Goal: Task Accomplishment & Management: Use online tool/utility

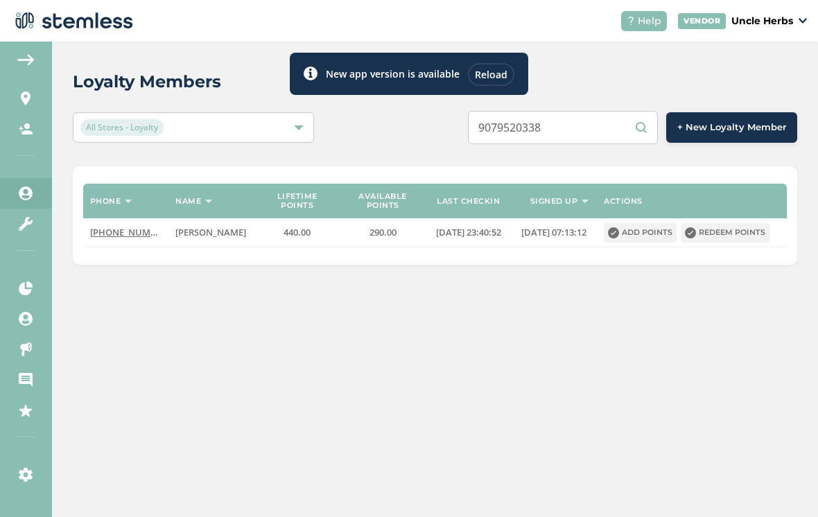
click at [640, 124] on input "9079520338" at bounding box center [563, 127] width 190 height 33
type input "9079520338"
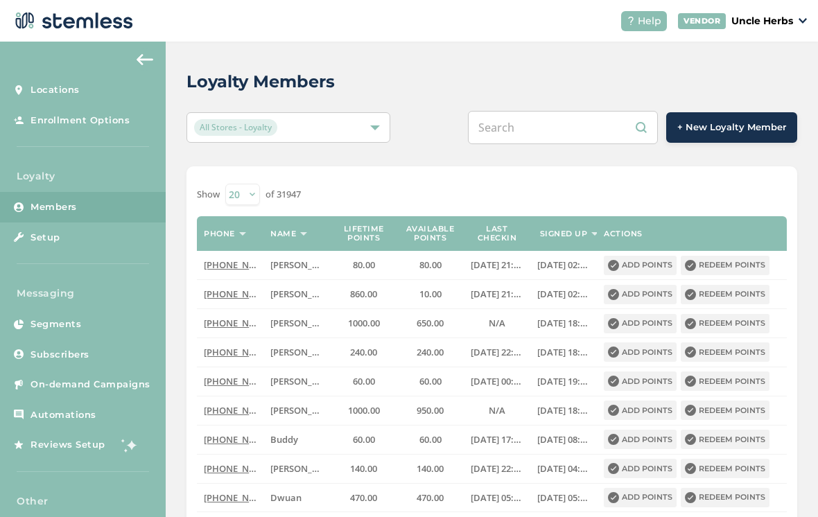
click at [553, 128] on input "text" at bounding box center [563, 127] width 190 height 33
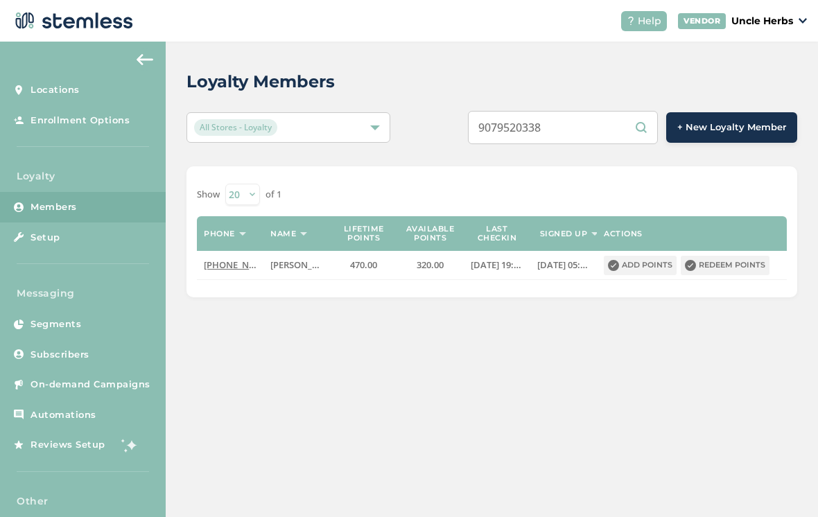
click at [609, 130] on input "9079520338" at bounding box center [563, 127] width 190 height 33
click at [578, 442] on div "Loyalty Members All Stores - Loyalty 9075191217 + New Loyalty Member Show 20 50…" at bounding box center [492, 280] width 652 height 476
click at [609, 135] on input "9075191217" at bounding box center [563, 127] width 190 height 33
type input "9072527284"
click at [734, 268] on button "Redeem points" at bounding box center [725, 265] width 89 height 19
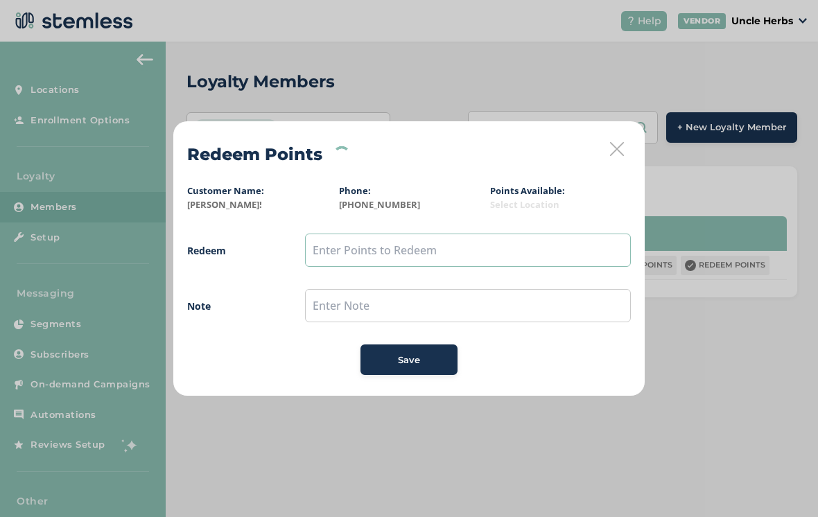
click at [440, 250] on input "text" at bounding box center [468, 250] width 326 height 33
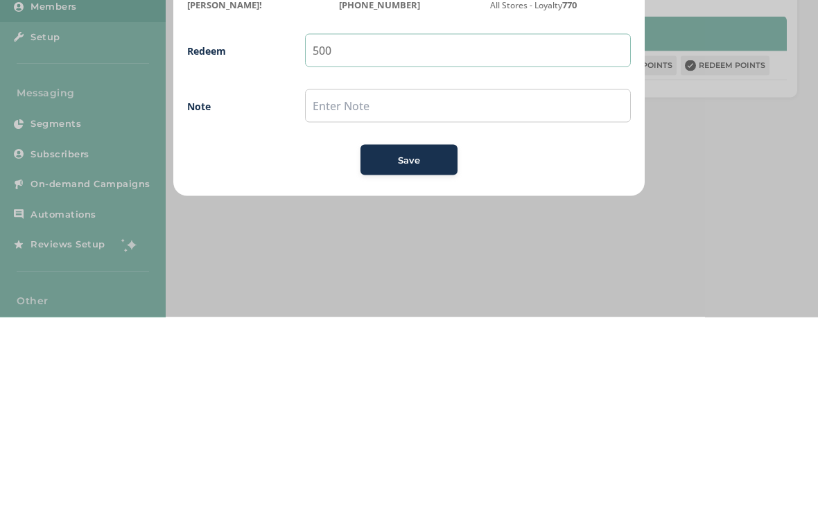
type input "500"
click at [406, 354] on span "Save" at bounding box center [409, 361] width 22 height 14
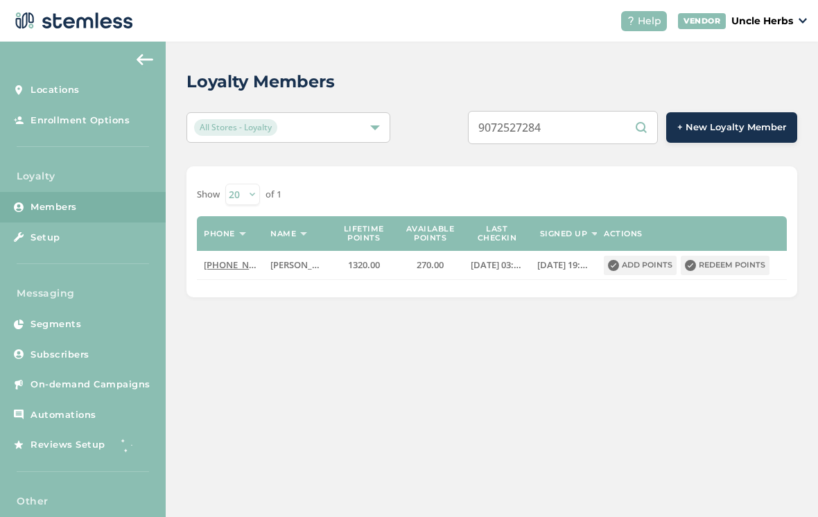
click at [592, 134] on input "9072527284" at bounding box center [563, 127] width 190 height 33
type input "9079072446017"
click at [734, 381] on div "Loyalty Members All Stores - Loyalty 9079072446017 + New Loyalty Member Show 20…" at bounding box center [492, 280] width 652 height 476
click at [636, 128] on input "9079072446017" at bounding box center [563, 127] width 190 height 33
click at [650, 132] on input "9079072446017" at bounding box center [563, 127] width 190 height 33
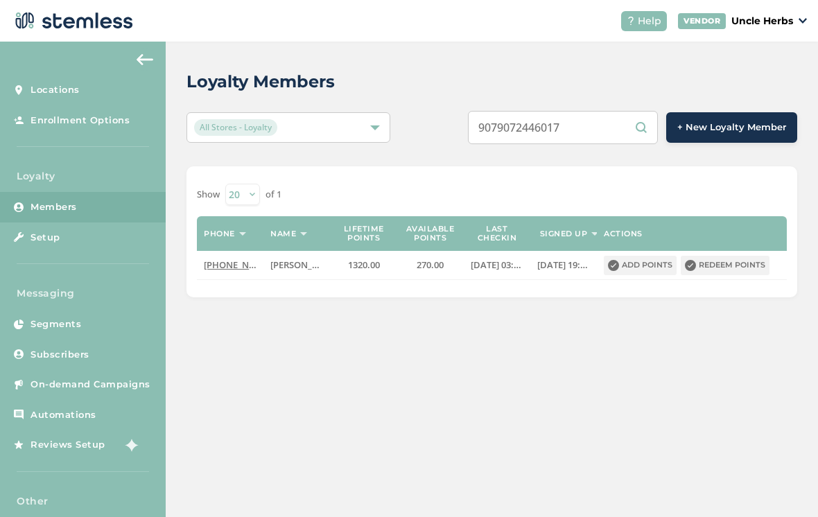
click at [639, 131] on input "9079072446017" at bounding box center [563, 127] width 190 height 33
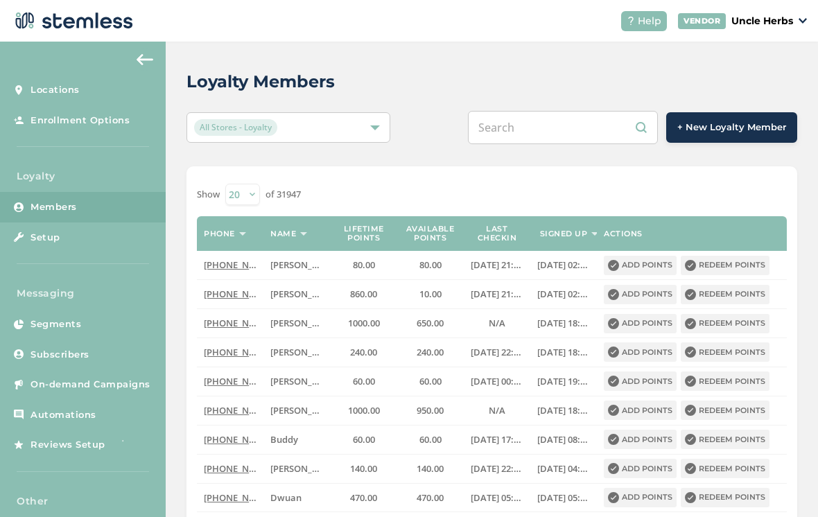
click at [583, 130] on input "text" at bounding box center [563, 127] width 190 height 33
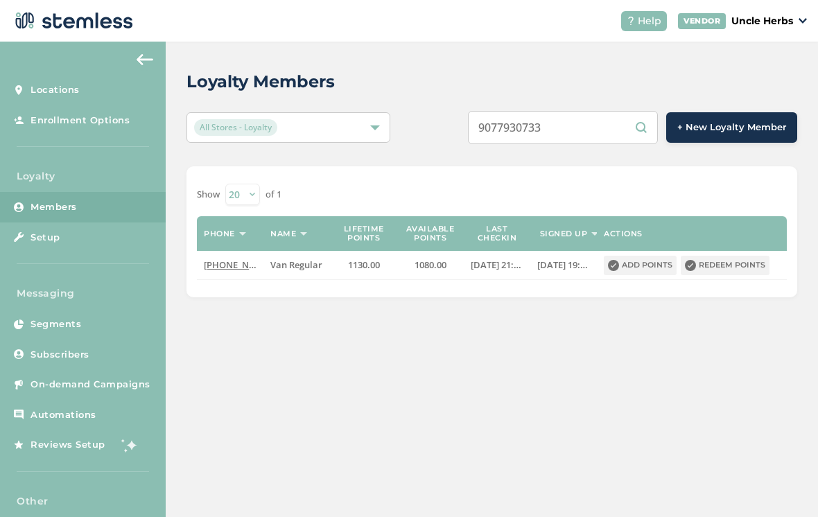
scroll to position [21, 0]
type input "9077930733"
click at [734, 256] on button "Redeem points" at bounding box center [725, 265] width 89 height 19
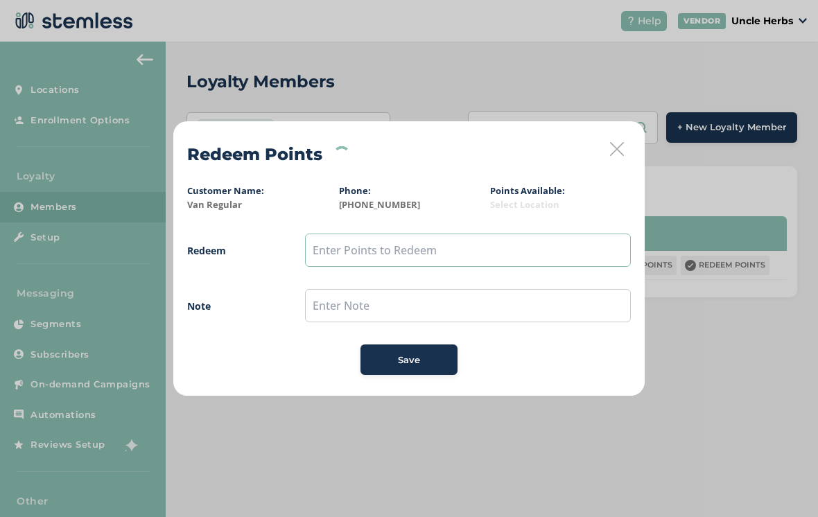
click at [406, 245] on input "text" at bounding box center [468, 250] width 326 height 33
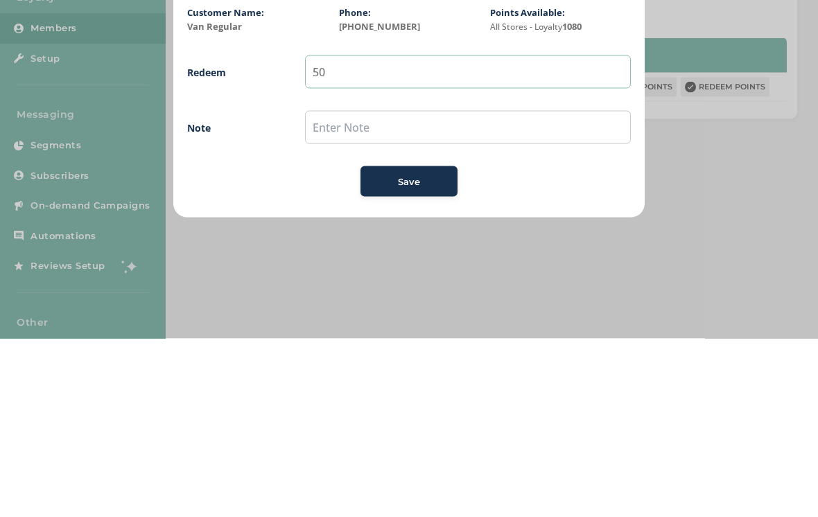
type input "50"
click at [406, 345] on button "Save" at bounding box center [409, 360] width 97 height 31
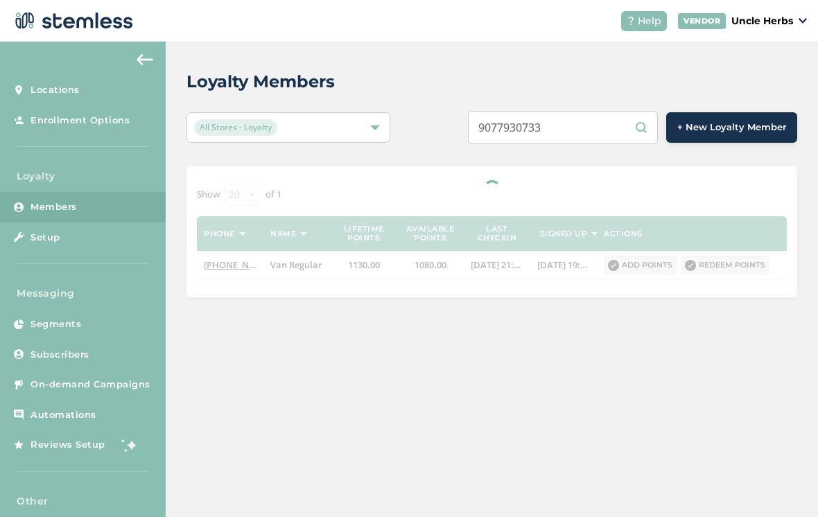
click at [611, 130] on input "9077930733" at bounding box center [563, 127] width 190 height 33
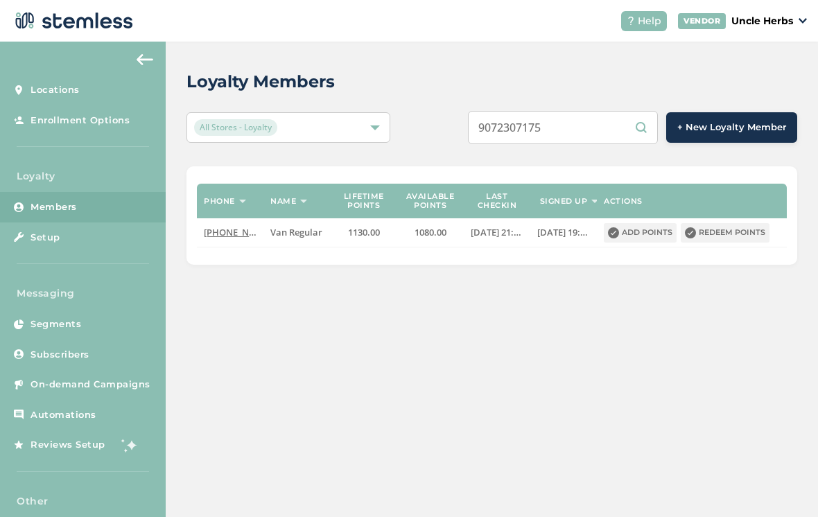
click at [658, 125] on input "9072307175" at bounding box center [563, 127] width 190 height 33
type input "9072307175"
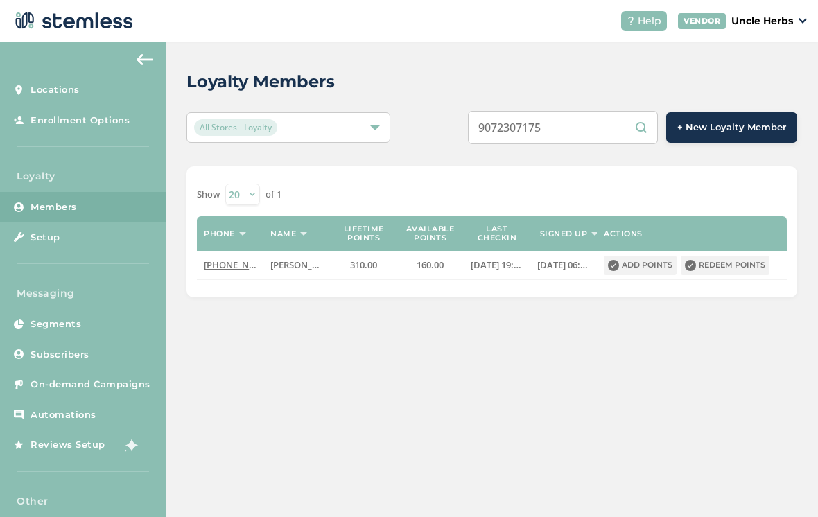
click at [650, 131] on input "9072307175" at bounding box center [563, 127] width 190 height 33
click at [730, 266] on button "Redeem points" at bounding box center [725, 265] width 89 height 19
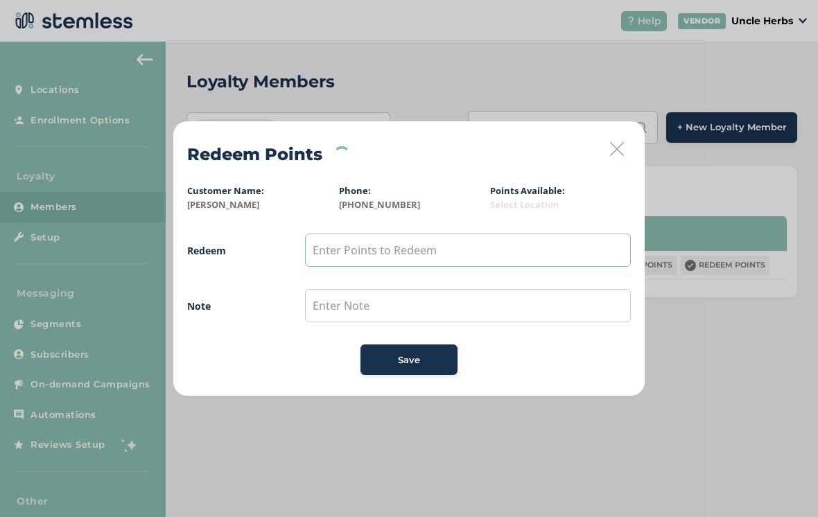
click at [395, 247] on input "text" at bounding box center [468, 250] width 326 height 33
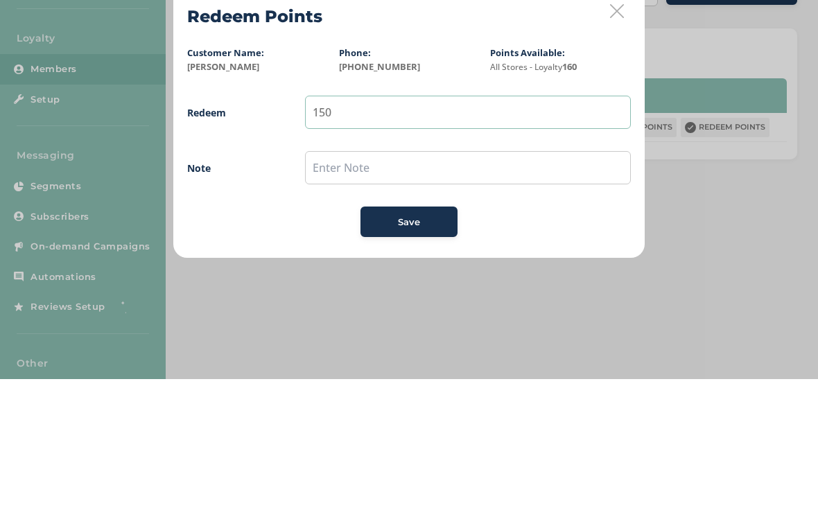
type input "150"
click at [585, 289] on input "text" at bounding box center [468, 305] width 326 height 33
click at [413, 354] on span "Save" at bounding box center [409, 361] width 22 height 14
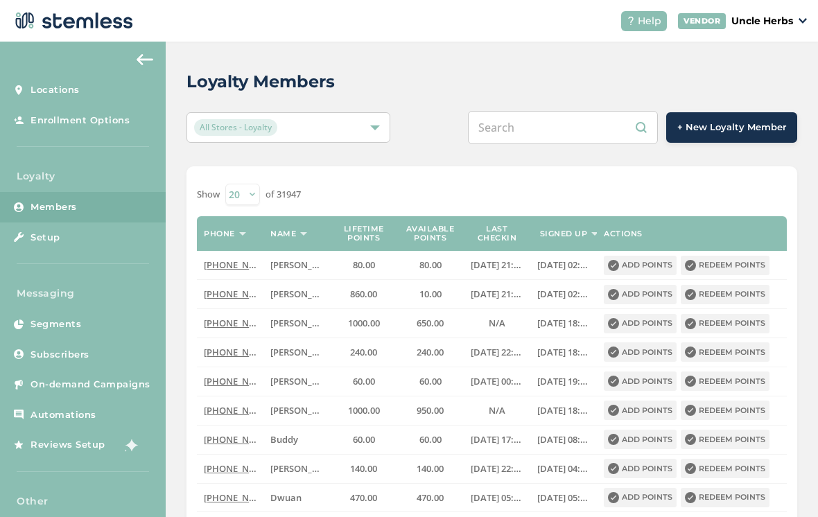
click at [567, 116] on input "text" at bounding box center [563, 127] width 190 height 33
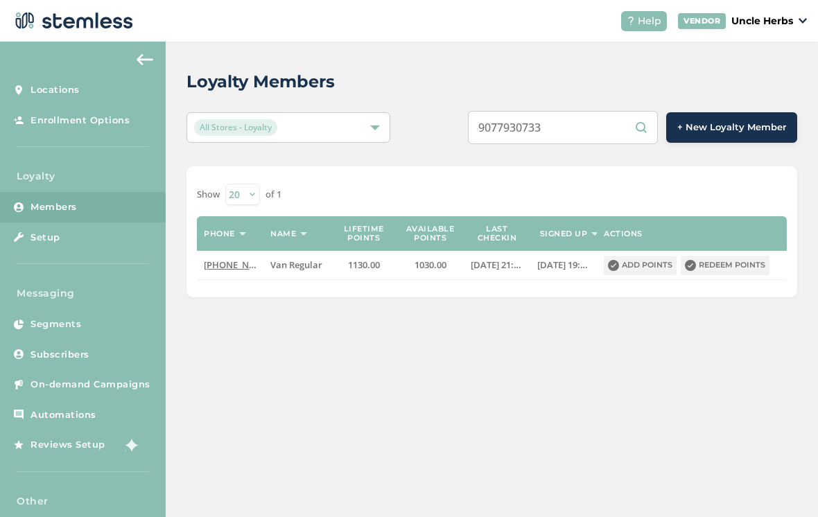
type input "9077930733"
click at [730, 267] on button "Redeem points" at bounding box center [725, 265] width 89 height 19
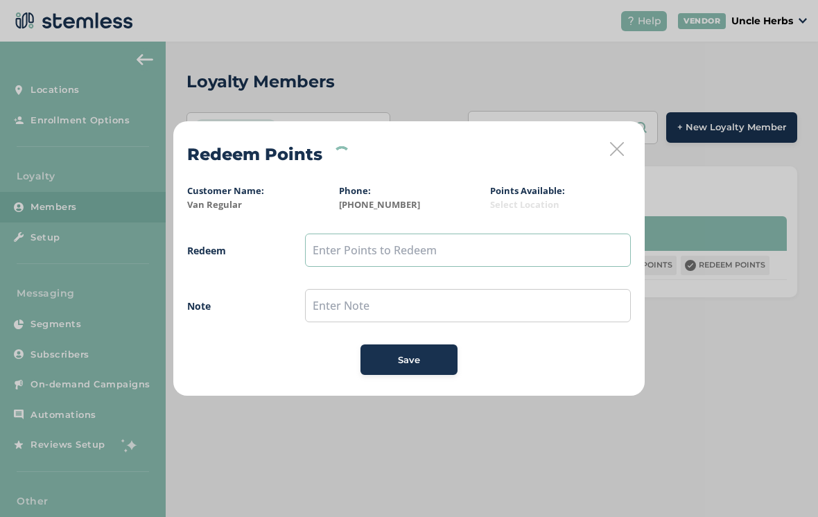
click at [444, 245] on input "text" at bounding box center [468, 250] width 326 height 33
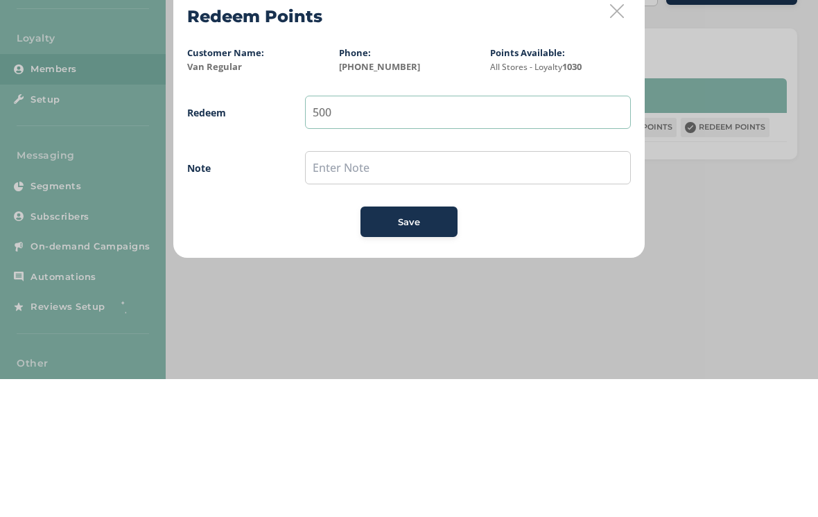
type input "500"
click at [602, 289] on input "text" at bounding box center [468, 305] width 326 height 33
click at [404, 354] on span "Save" at bounding box center [409, 361] width 22 height 14
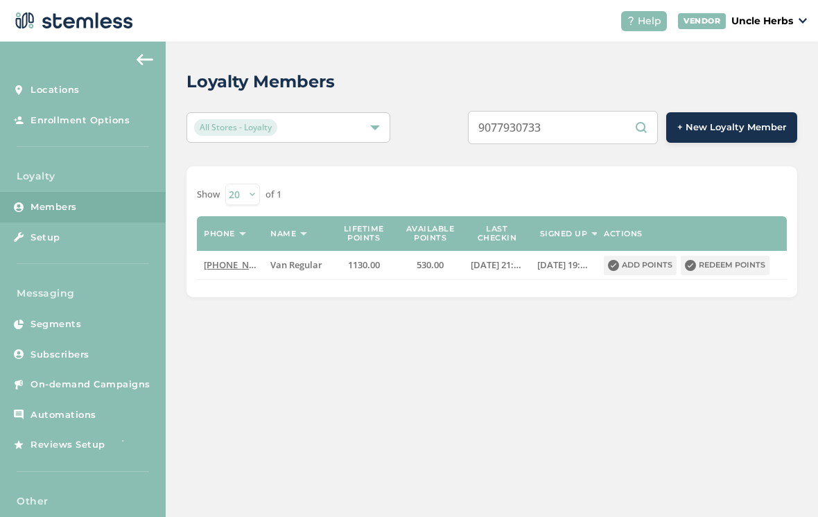
click at [602, 124] on input "9077930733" at bounding box center [563, 127] width 190 height 33
click at [598, 115] on input "9072307175" at bounding box center [563, 127] width 190 height 33
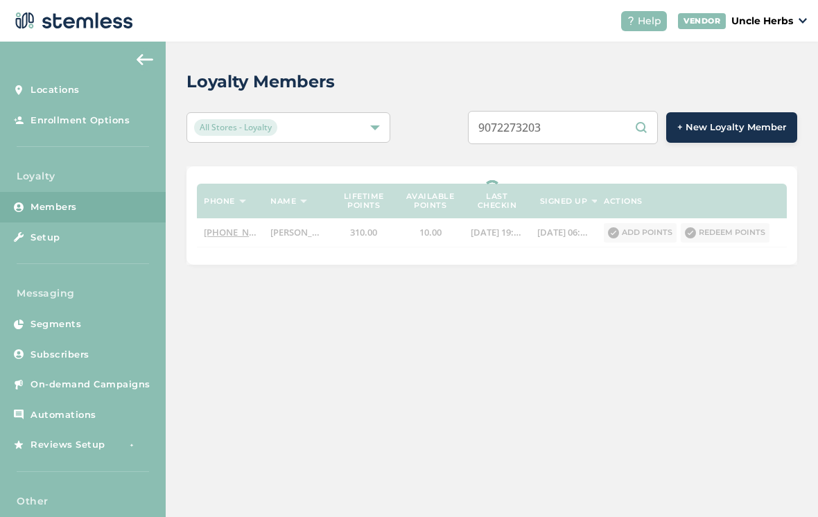
type input "9072273203"
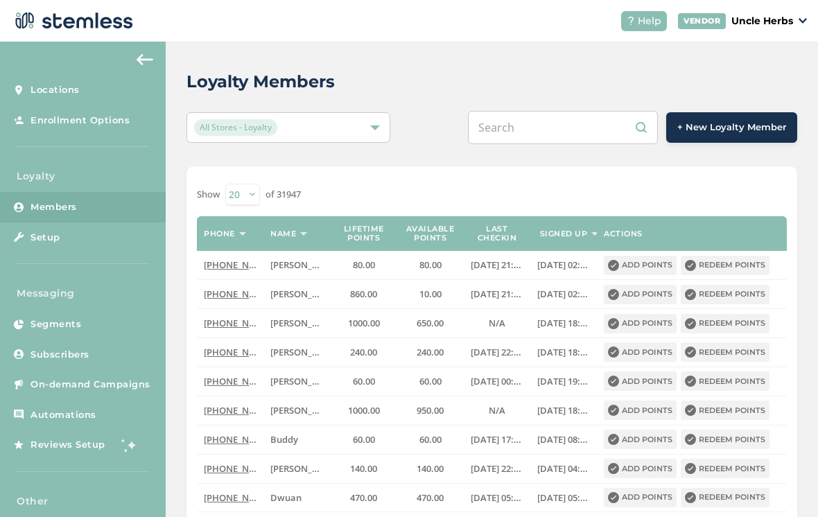
click at [562, 125] on input "text" at bounding box center [563, 127] width 190 height 33
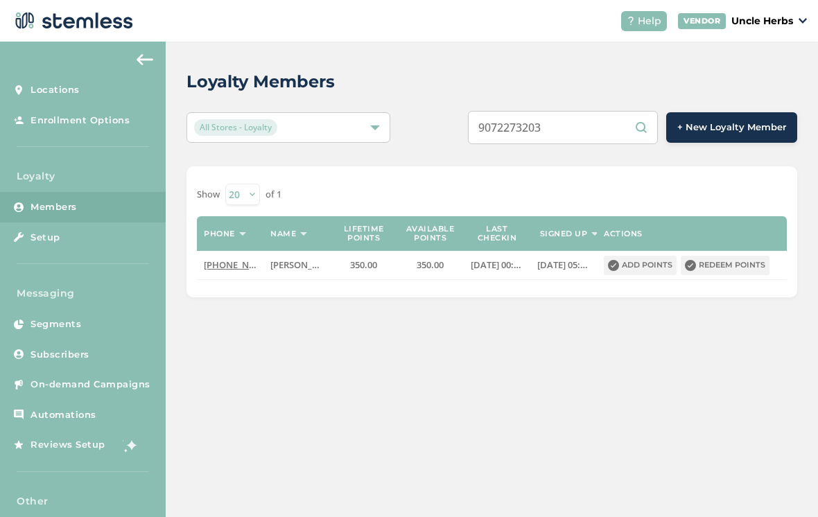
click at [607, 133] on input "9072273203" at bounding box center [563, 127] width 190 height 33
click at [603, 111] on input "9072273203" at bounding box center [563, 127] width 190 height 33
click at [605, 113] on input "9077955158" at bounding box center [563, 127] width 190 height 33
type input "9079470990"
